Goal: Check status: Check status

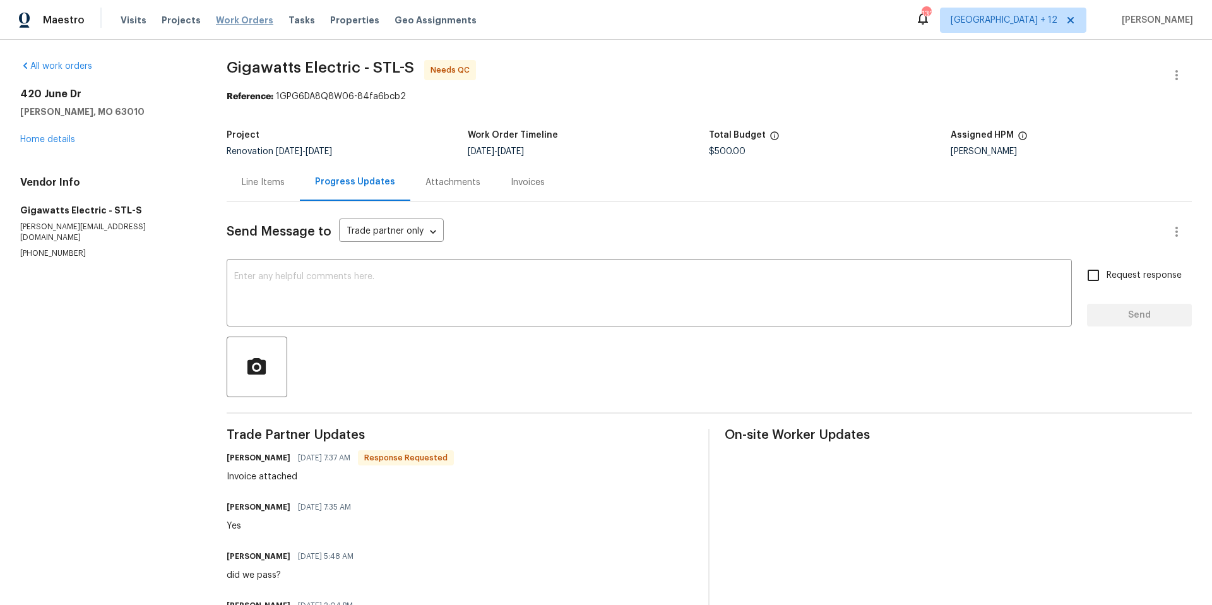
click at [216, 21] on span "Work Orders" at bounding box center [244, 20] width 57 height 13
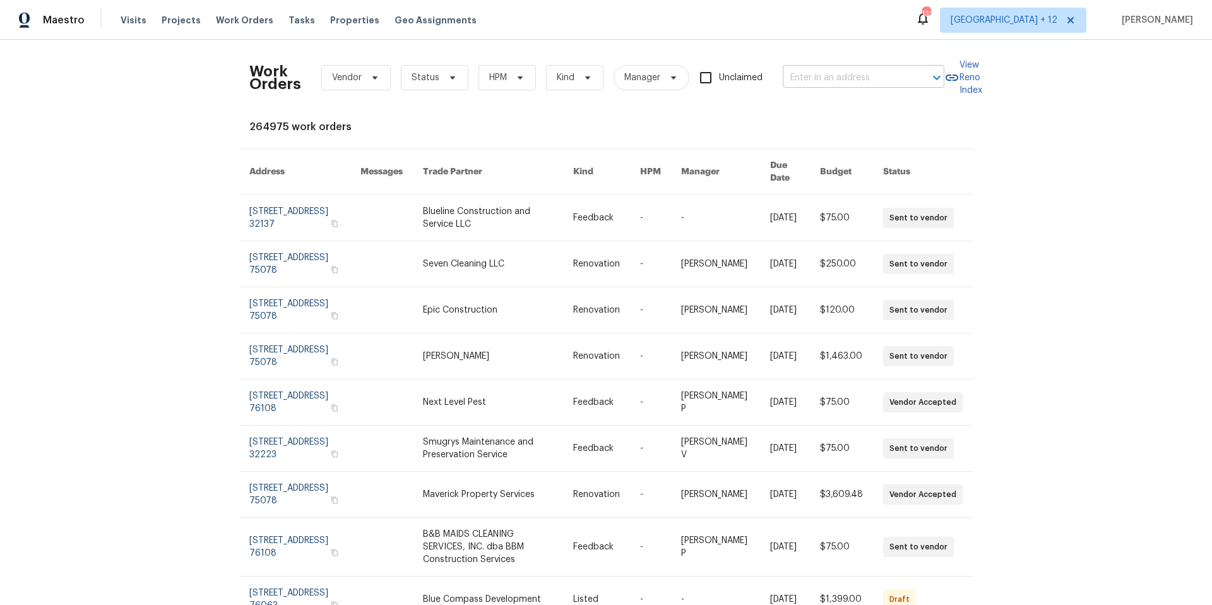
click at [821, 73] on input "text" at bounding box center [846, 78] width 126 height 20
type input "3048 bur"
click at [841, 116] on li "[STREET_ADDRESS]" at bounding box center [860, 105] width 162 height 21
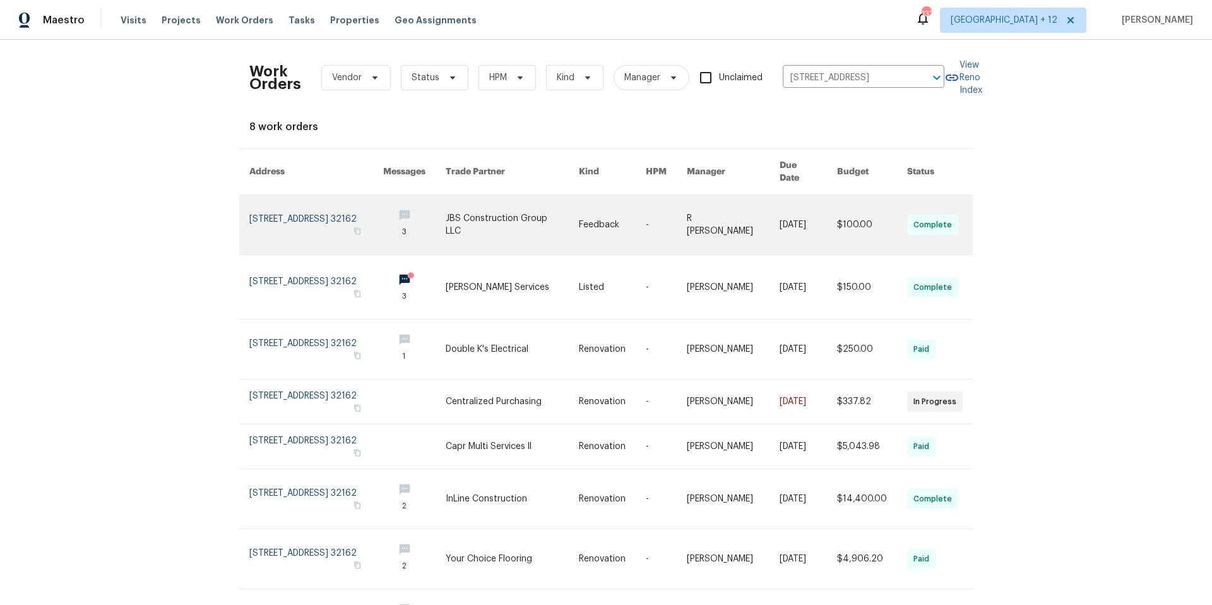
click at [278, 213] on link at bounding box center [316, 224] width 134 height 59
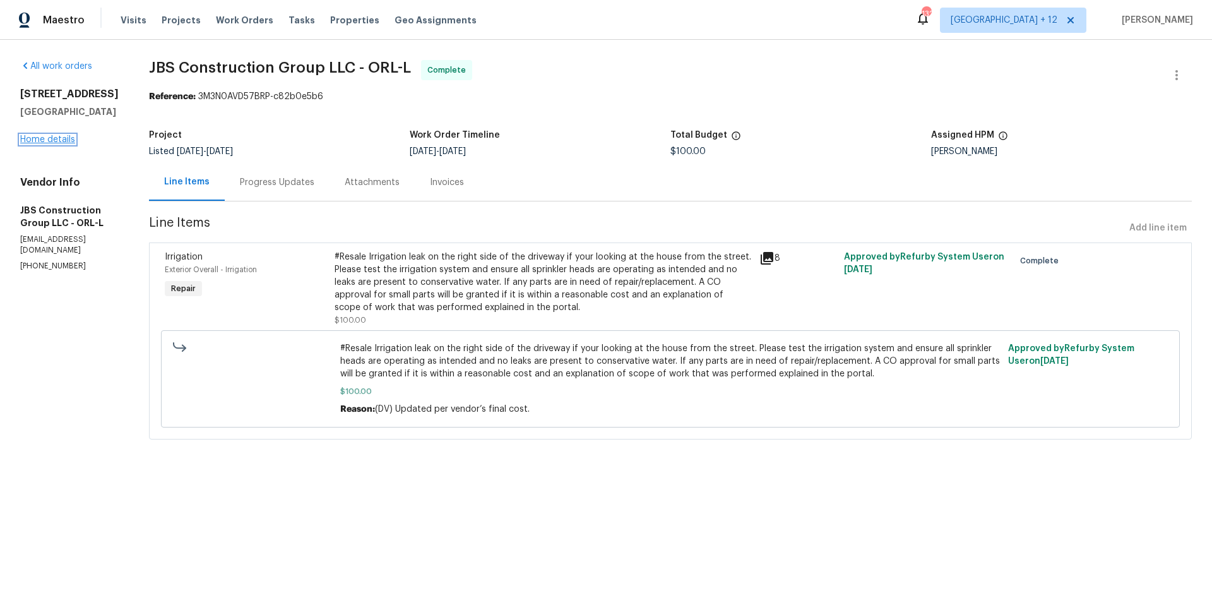
click at [44, 137] on link "Home details" at bounding box center [47, 139] width 55 height 9
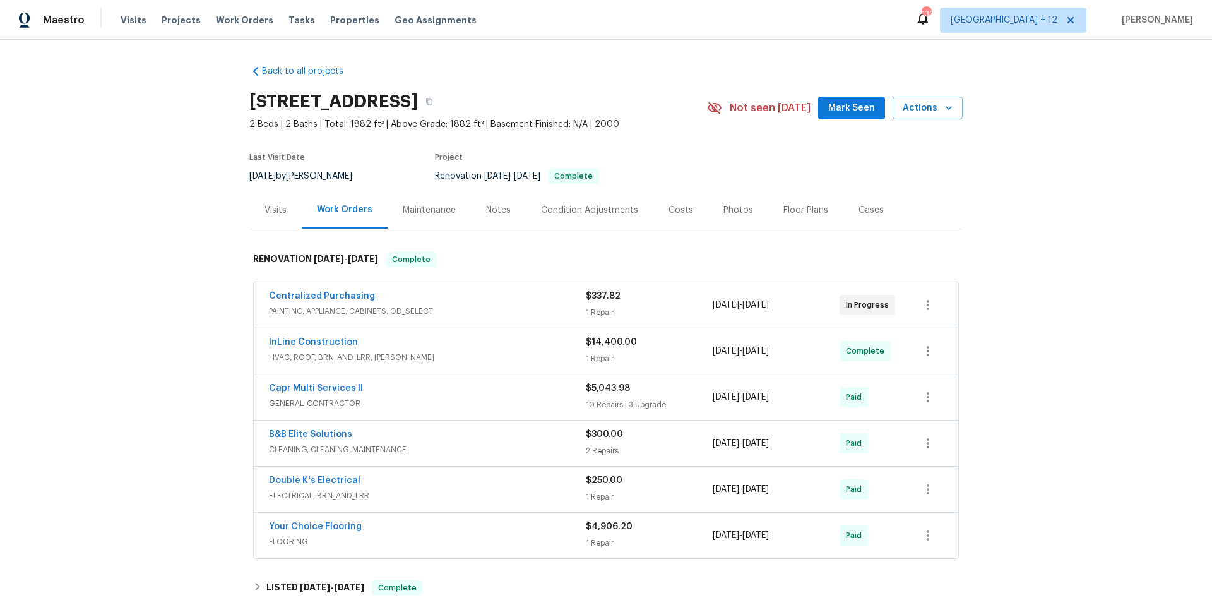
click at [395, 342] on div "InLine Construction" at bounding box center [427, 343] width 317 height 15
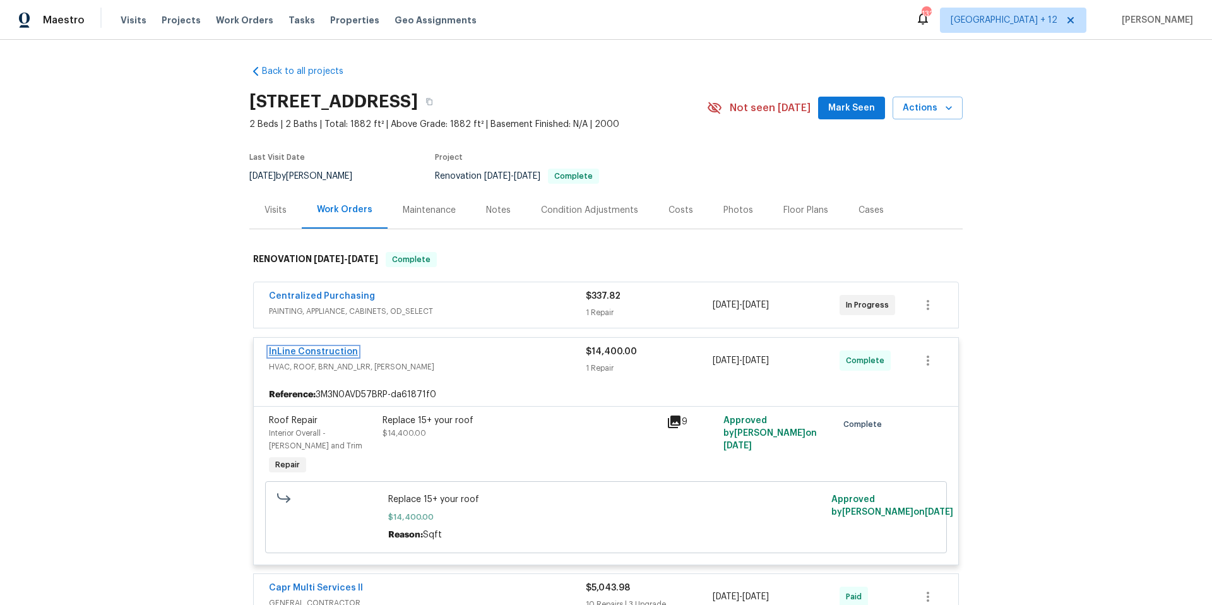
click at [325, 353] on link "InLine Construction" at bounding box center [313, 351] width 89 height 9
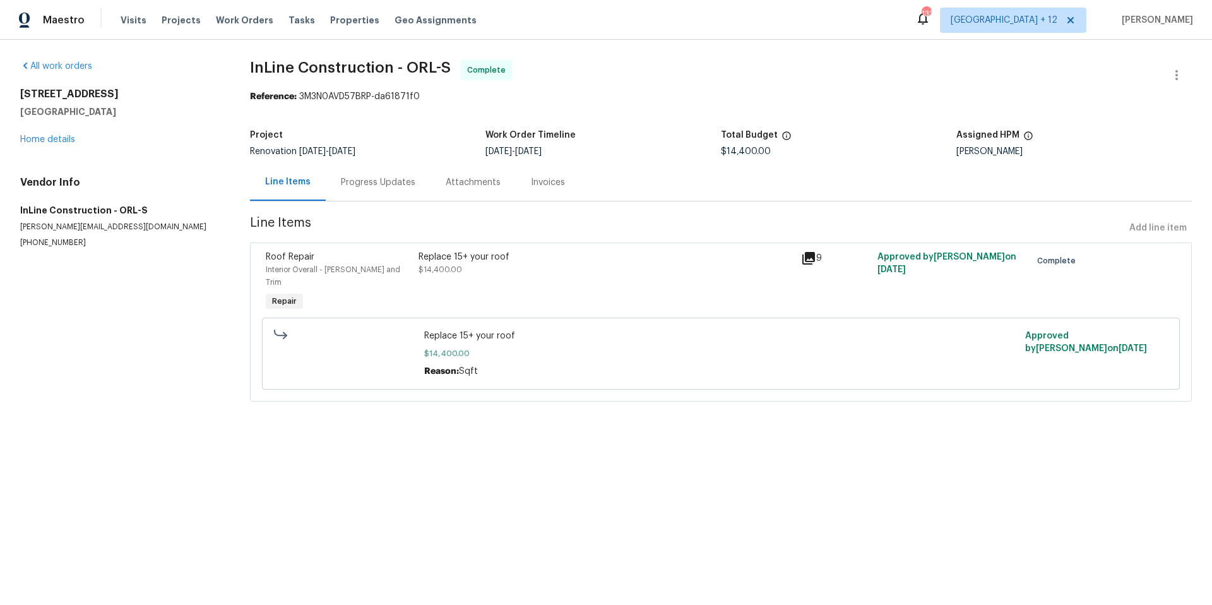
click at [352, 186] on div "Progress Updates" at bounding box center [378, 182] width 74 height 13
